Goal: Information Seeking & Learning: Learn about a topic

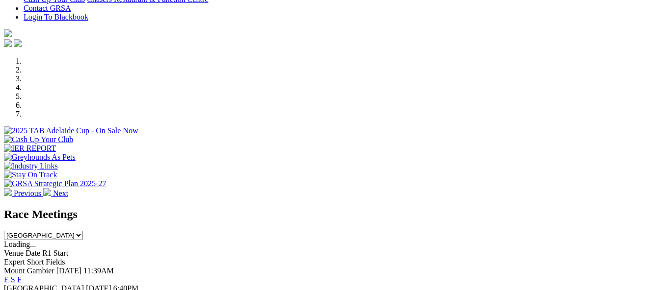
scroll to position [262, 0]
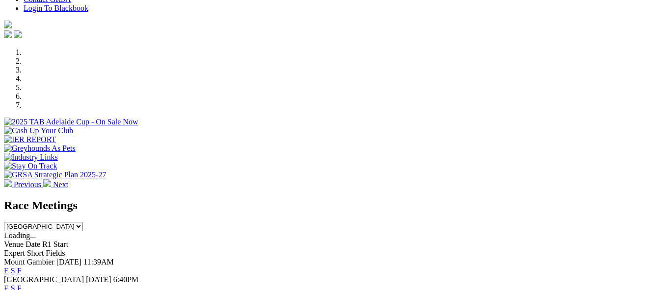
click at [22, 285] on link "F" at bounding box center [19, 289] width 4 height 8
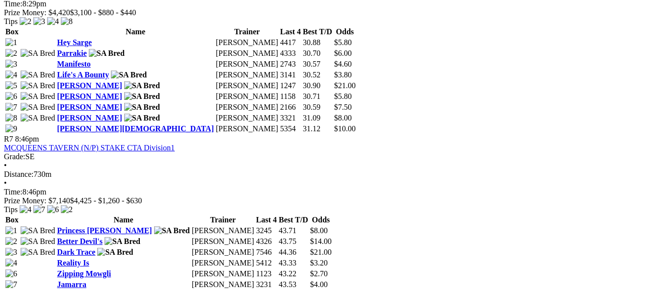
scroll to position [1511, 0]
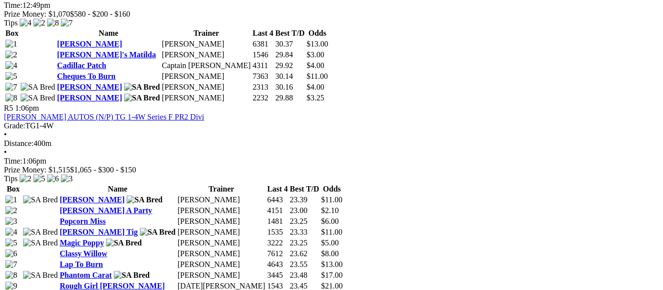
scroll to position [1040, 0]
